Goal: Book appointment/travel/reservation

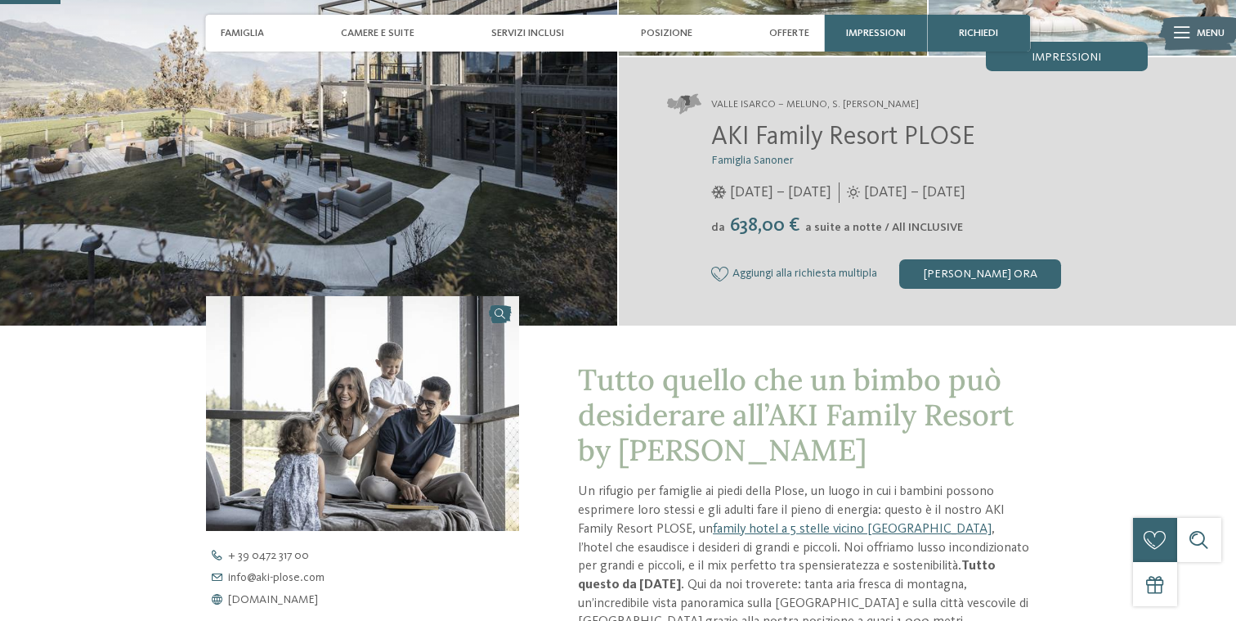
scroll to position [334, 0]
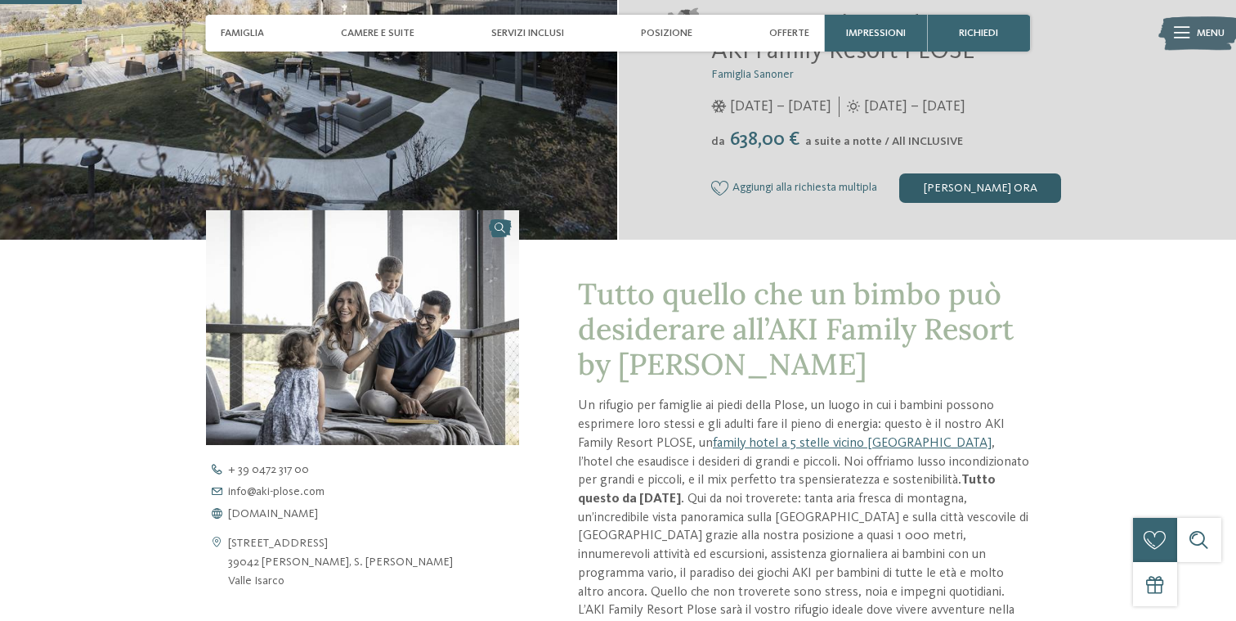
click at [982, 188] on div "[PERSON_NAME] ora" at bounding box center [980, 187] width 162 height 29
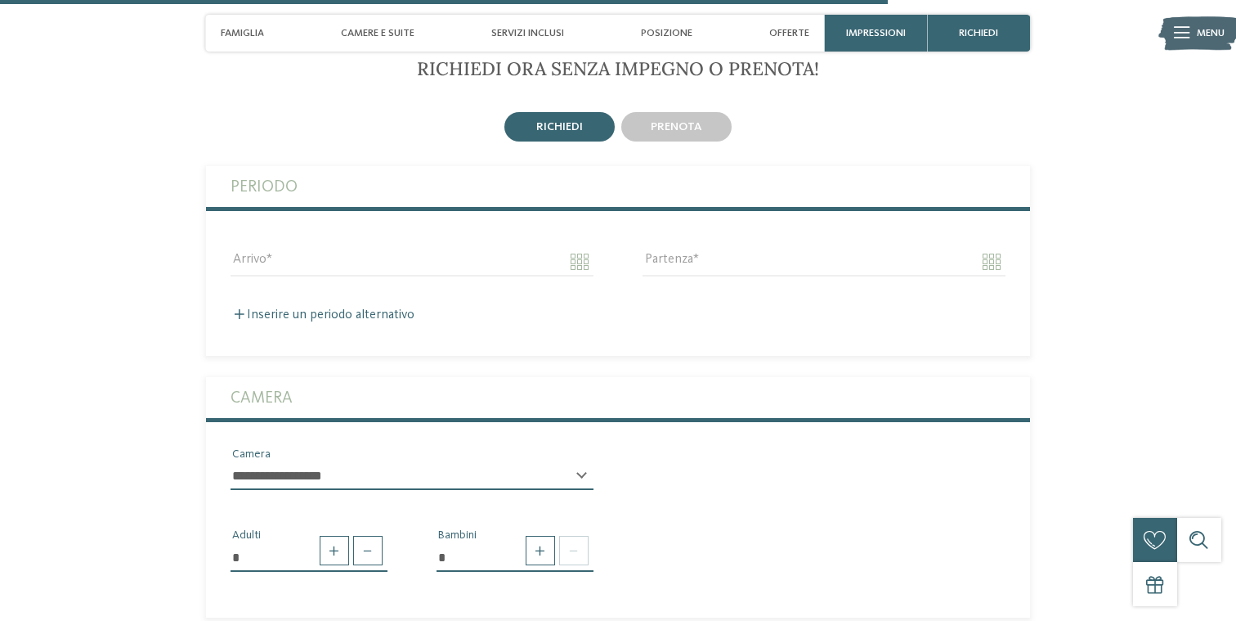
scroll to position [3631, 0]
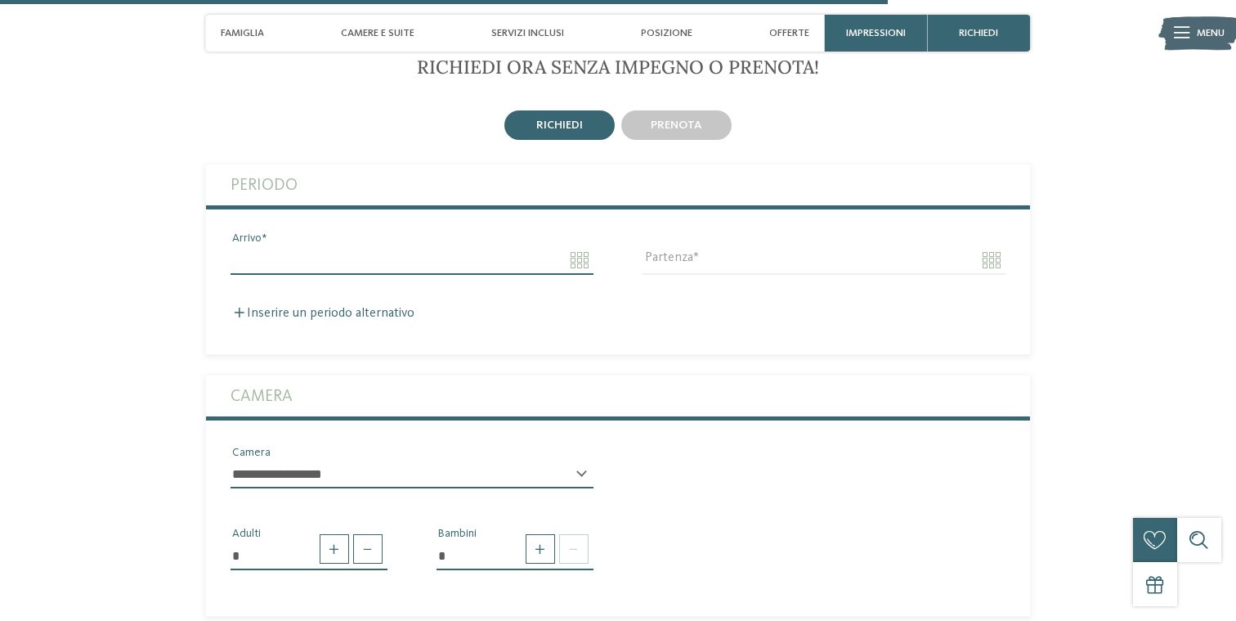
click at [574, 246] on input "Arrivo" at bounding box center [412, 260] width 363 height 28
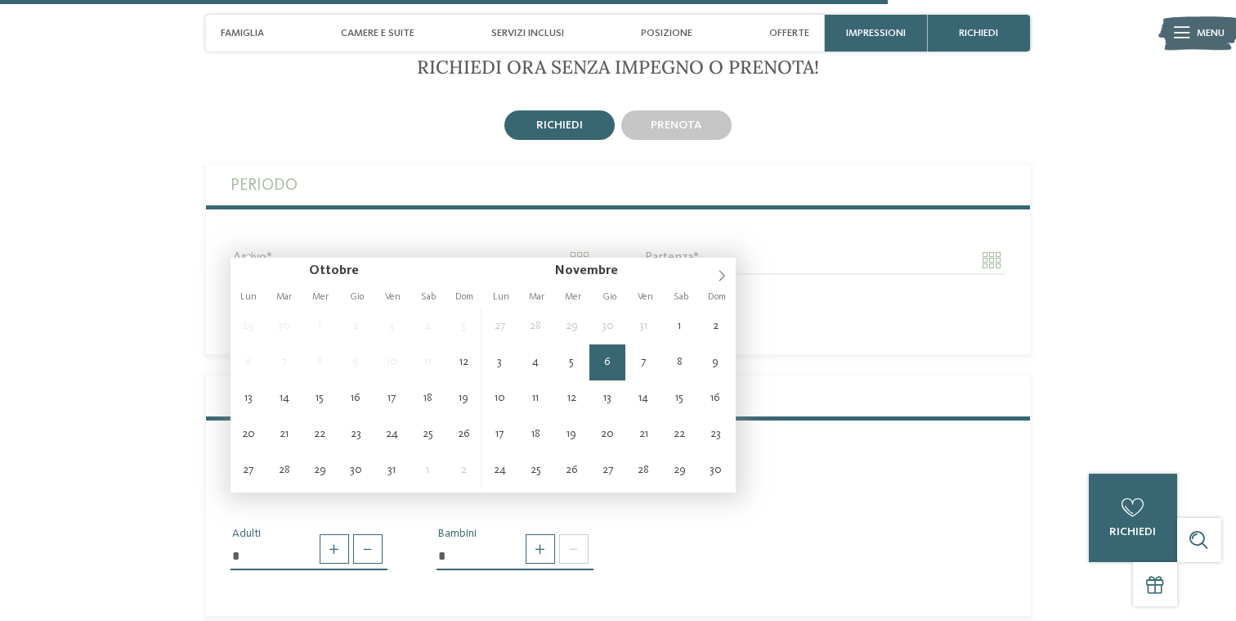
type input "**********"
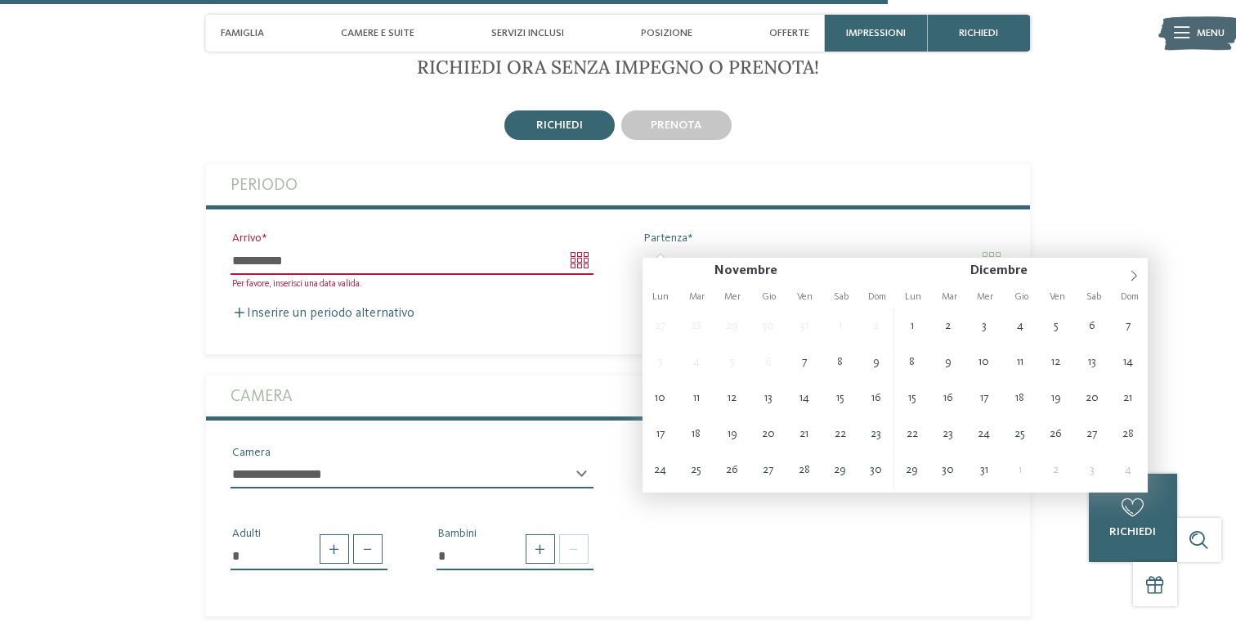
type input "**********"
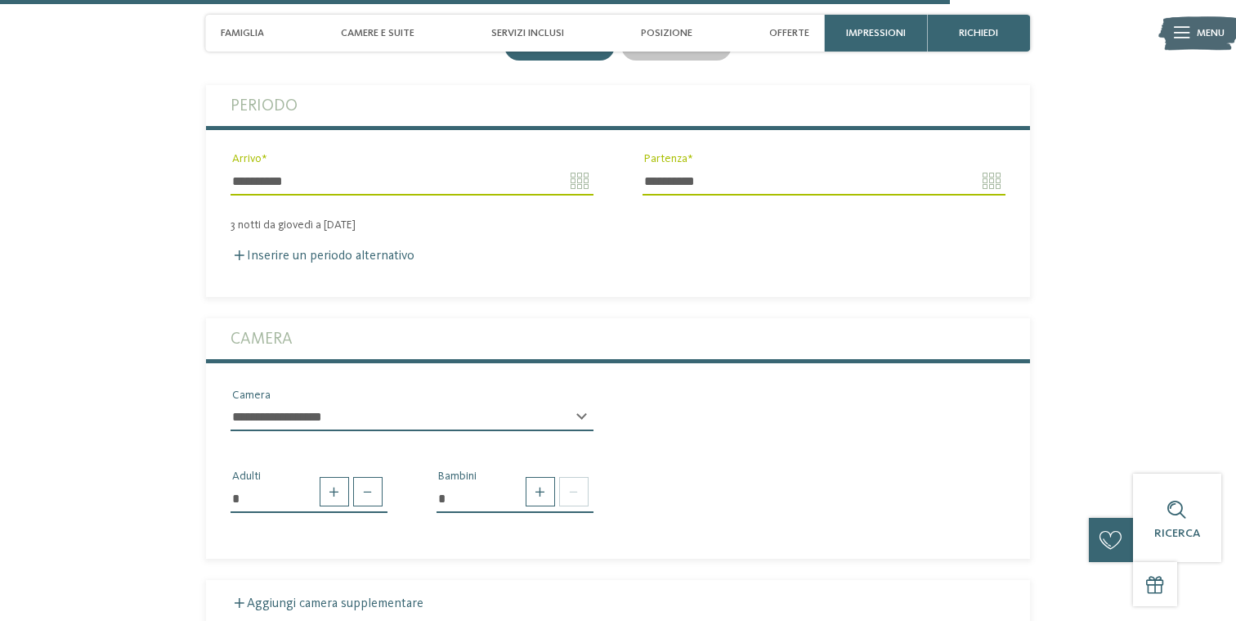
scroll to position [3932, 0]
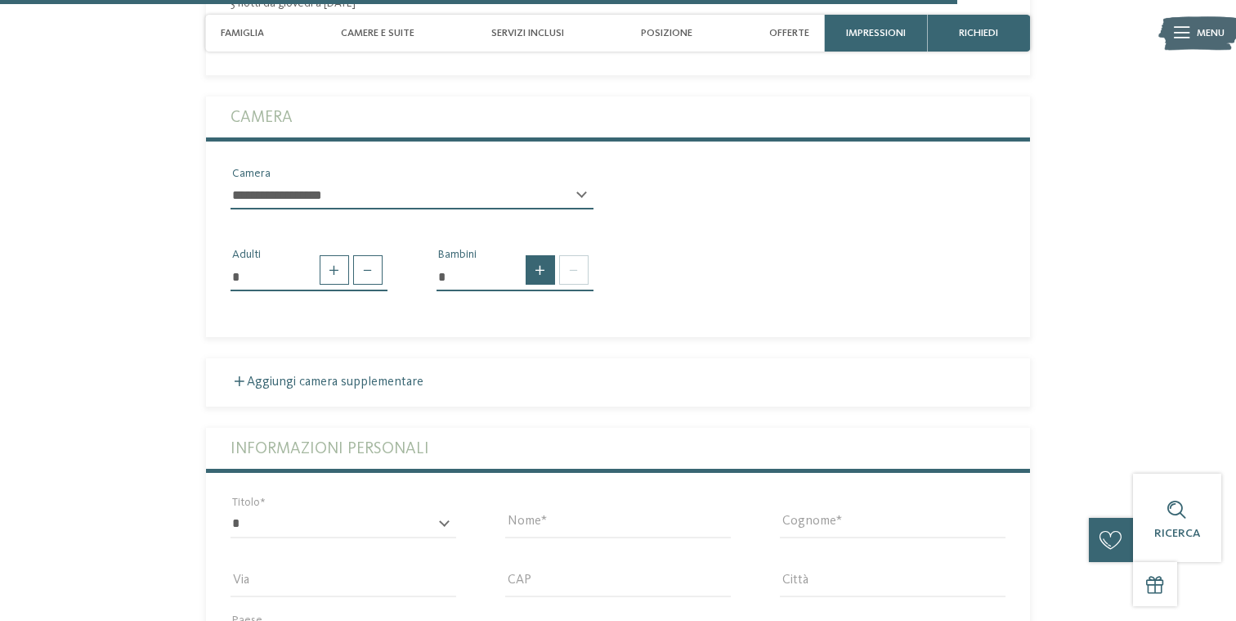
click at [546, 255] on span at bounding box center [540, 269] width 29 height 29
type input "*"
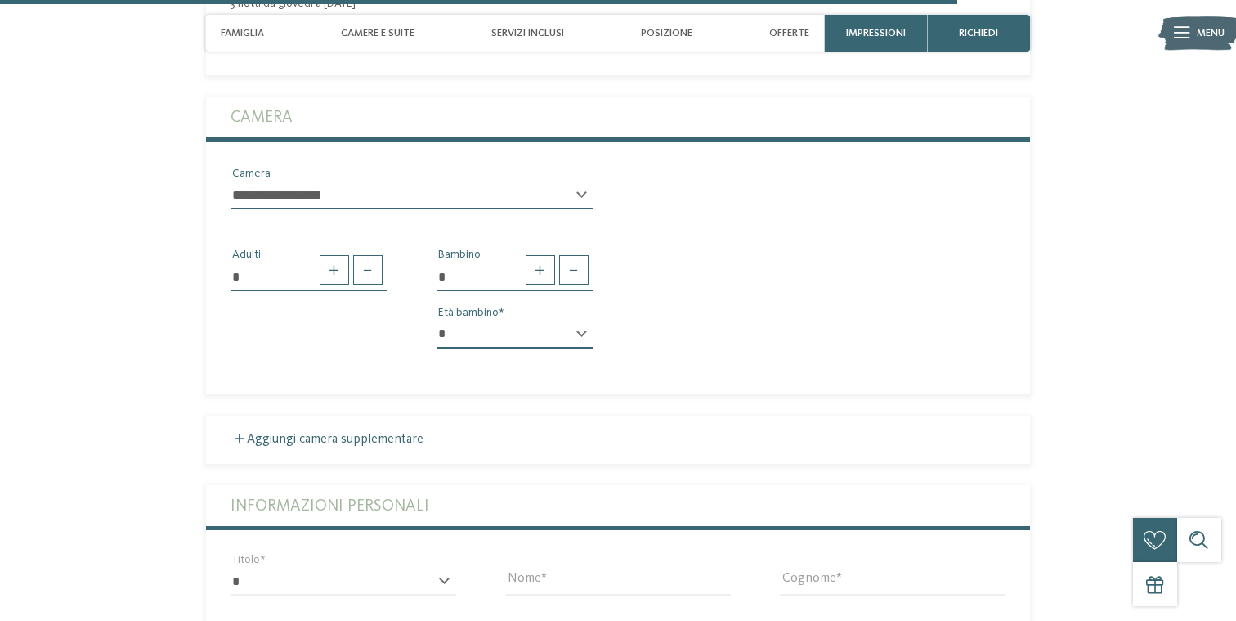
click at [582, 326] on select "* * * * * * * * * * * ** ** ** ** ** ** ** **" at bounding box center [515, 335] width 157 height 28
select select "*"
click at [437, 321] on select "* * * * * * * * * * * ** ** ** ** ** ** ** **" at bounding box center [515, 335] width 157 height 28
click at [187, 374] on section "RICHIEDI ORA SENZA IMPEGNO O PRENOTA! [GEOGRAPHIC_DATA] [GEOGRAPHIC_DATA]" at bounding box center [618, 373] width 1002 height 1236
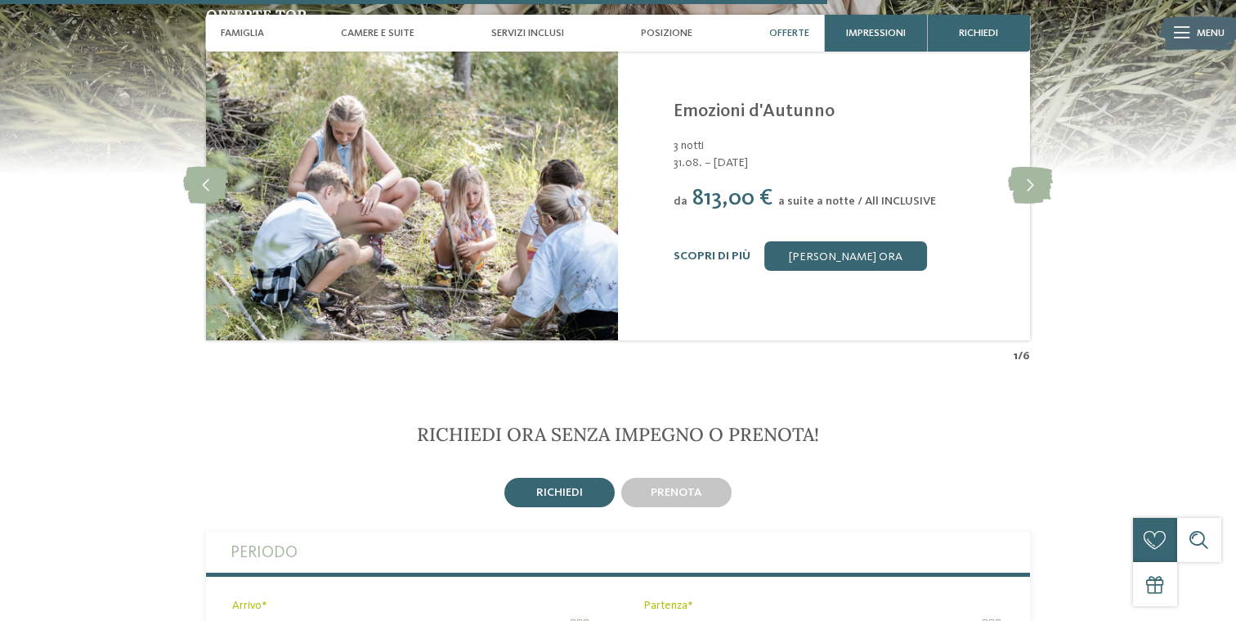
scroll to position [3012, 0]
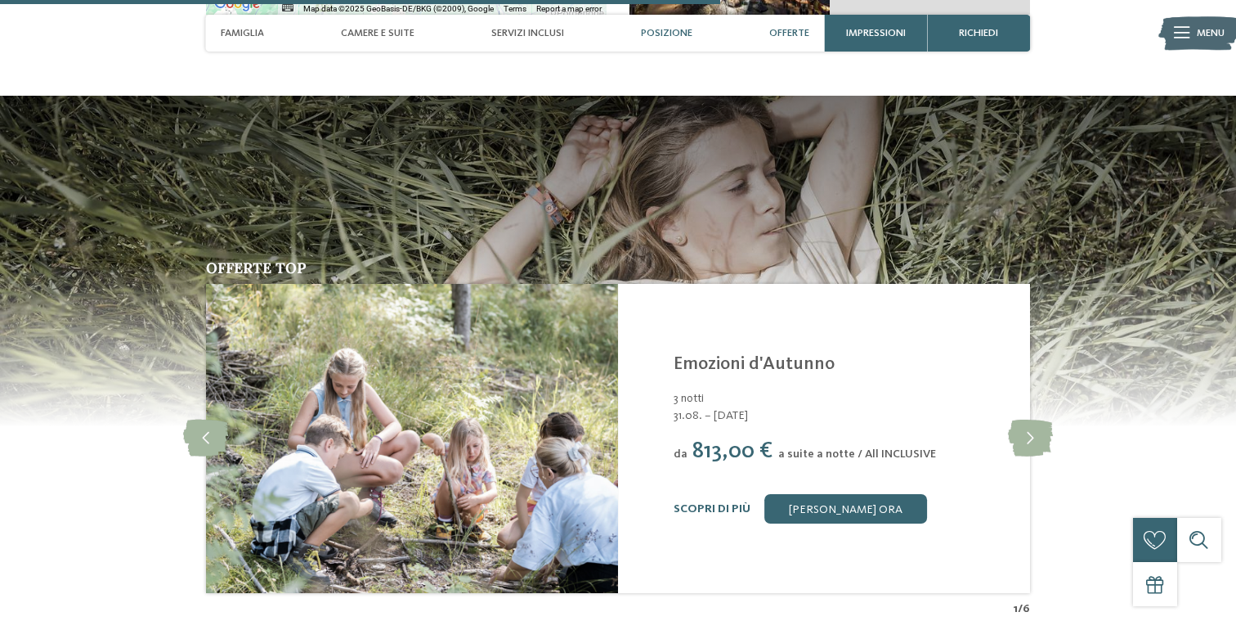
click at [783, 33] on span "Offerte" at bounding box center [789, 33] width 40 height 12
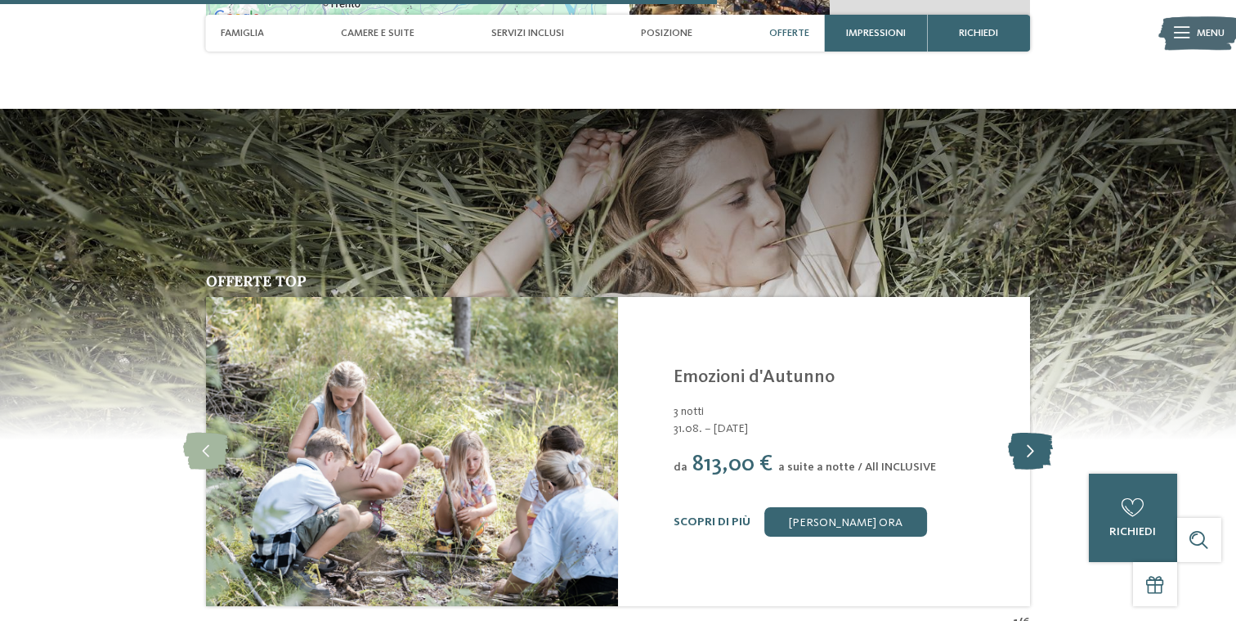
click at [1043, 433] on icon at bounding box center [1030, 451] width 45 height 37
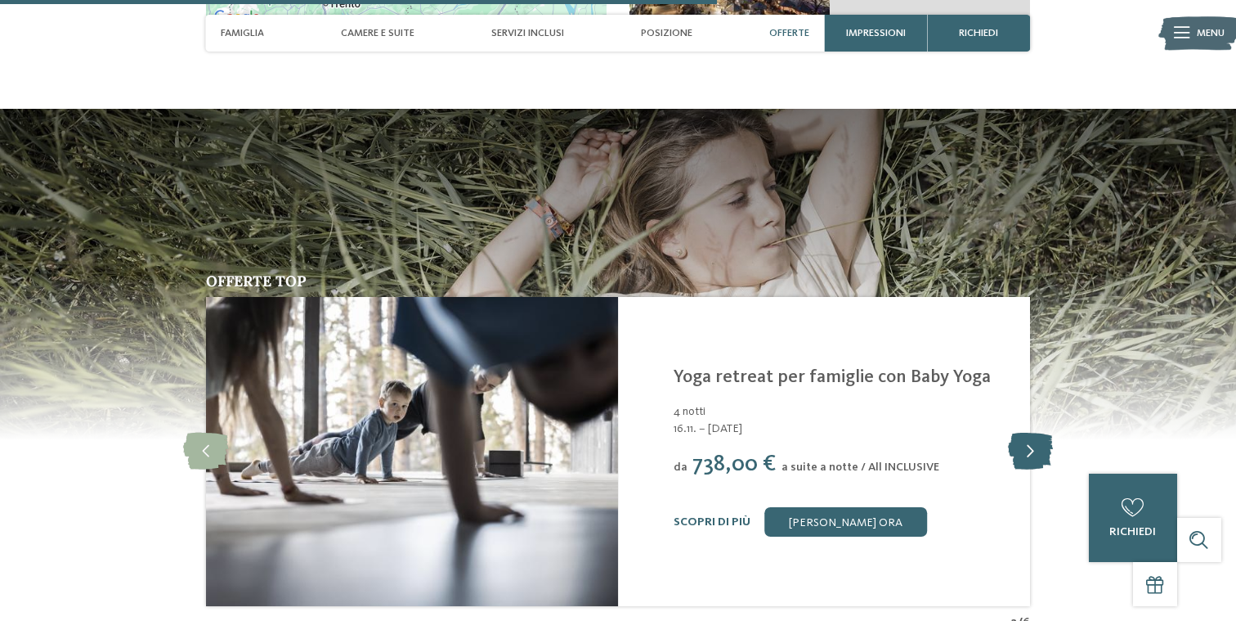
click at [1043, 433] on icon at bounding box center [1030, 451] width 45 height 37
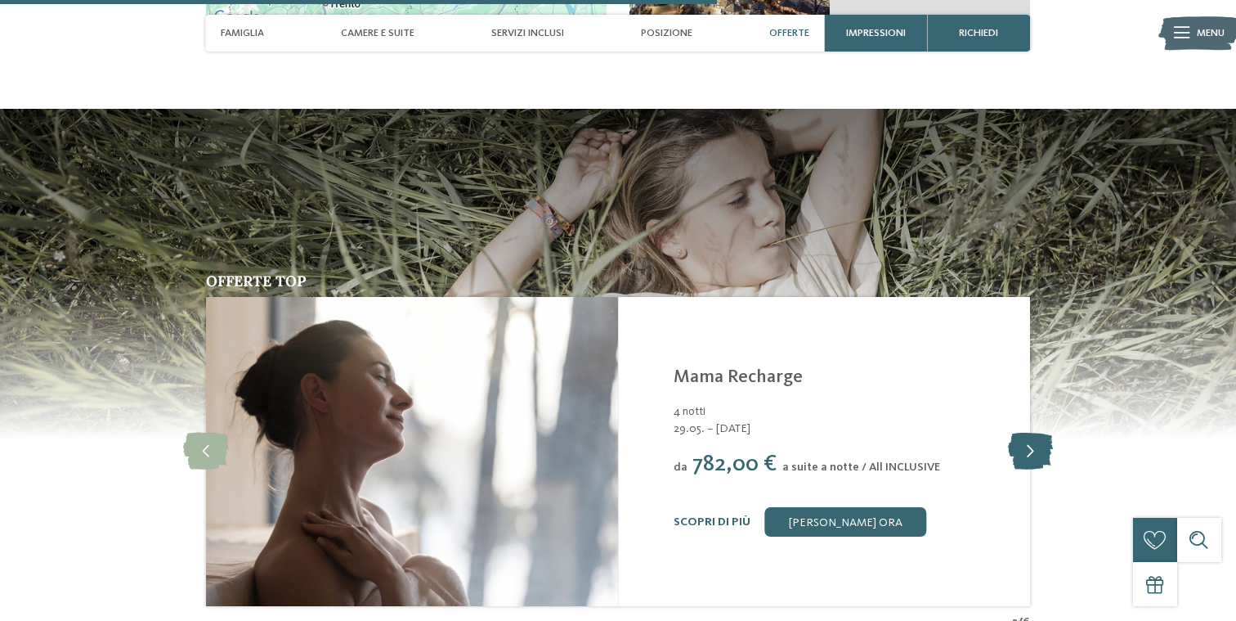
click at [1043, 433] on icon at bounding box center [1030, 451] width 45 height 37
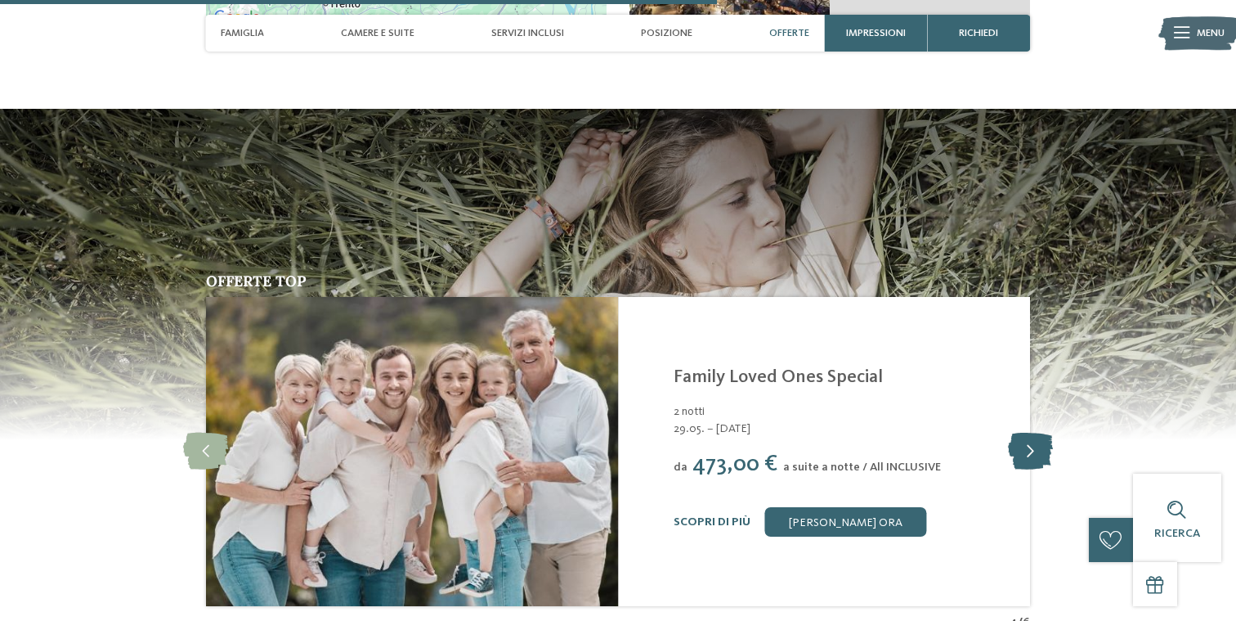
click at [1043, 433] on icon at bounding box center [1030, 451] width 45 height 37
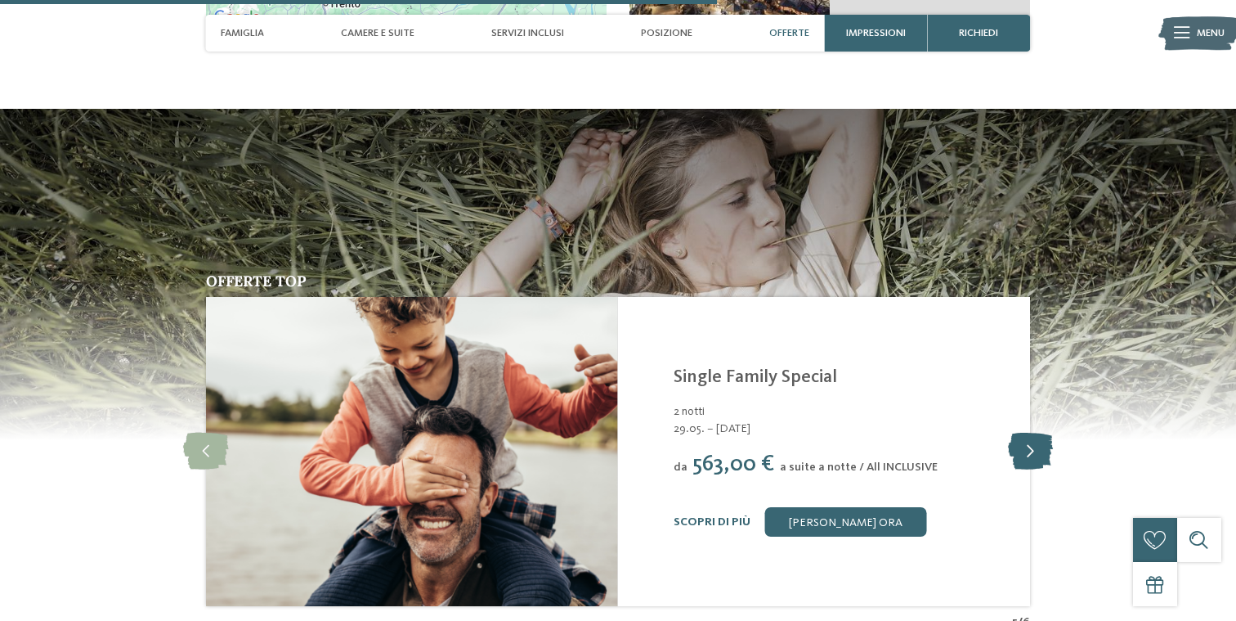
click at [1044, 433] on icon at bounding box center [1030, 451] width 45 height 37
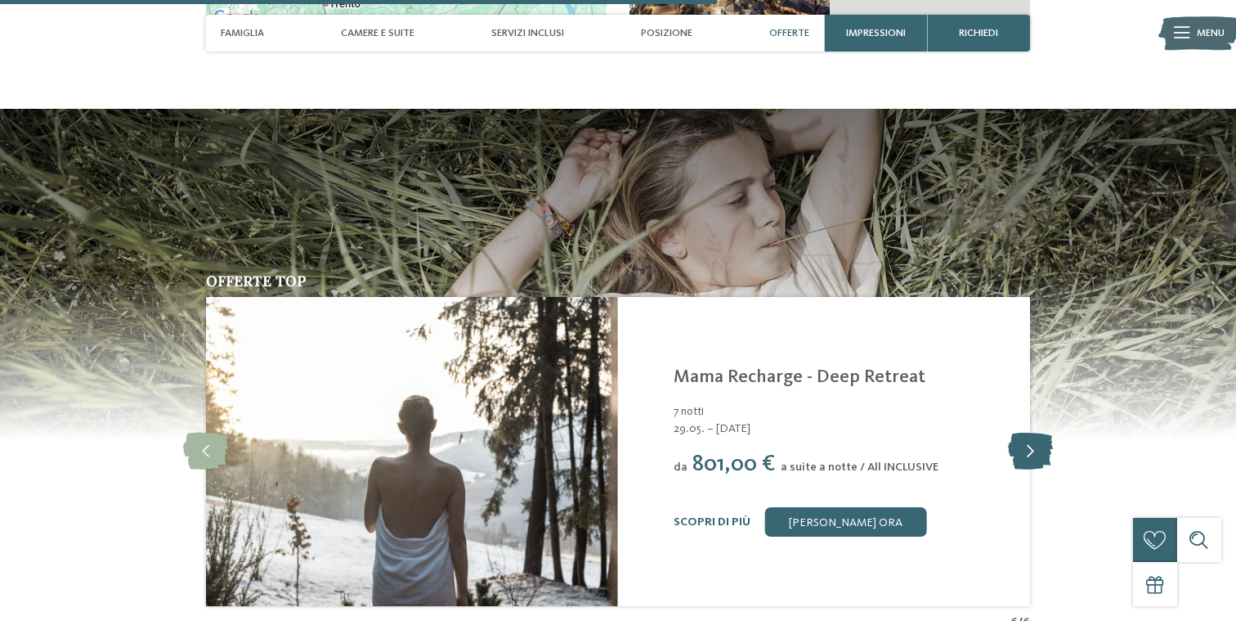
click at [1045, 433] on icon at bounding box center [1030, 451] width 45 height 37
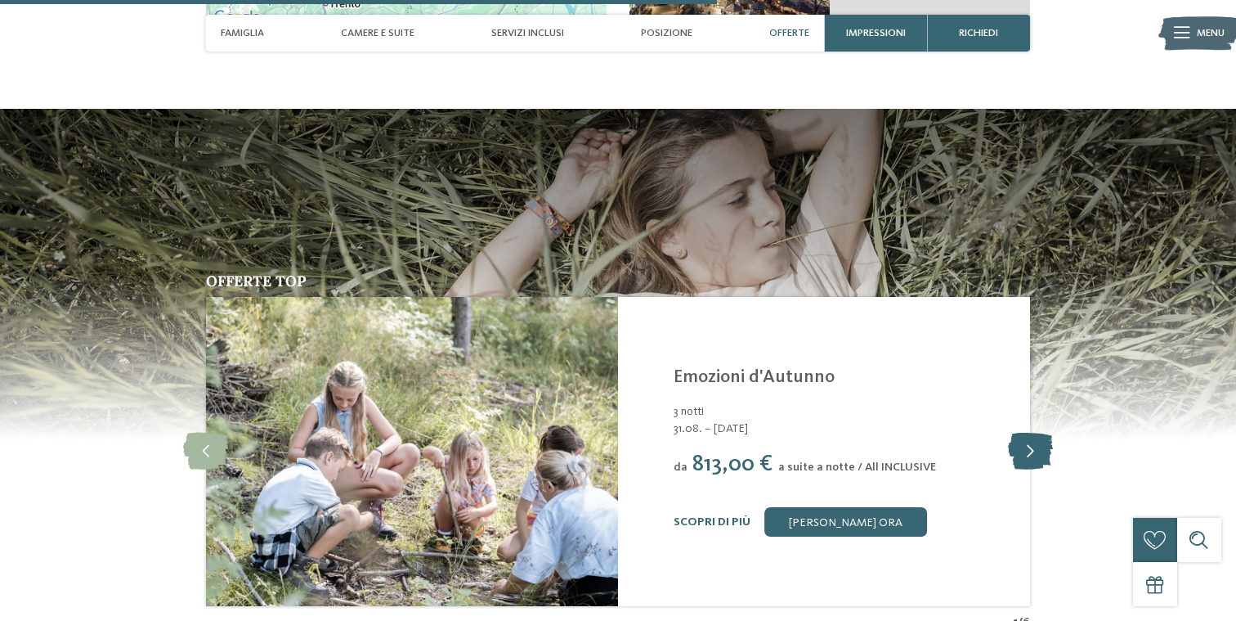
click at [1046, 433] on icon at bounding box center [1030, 451] width 45 height 37
